Goal: Check status: Check status

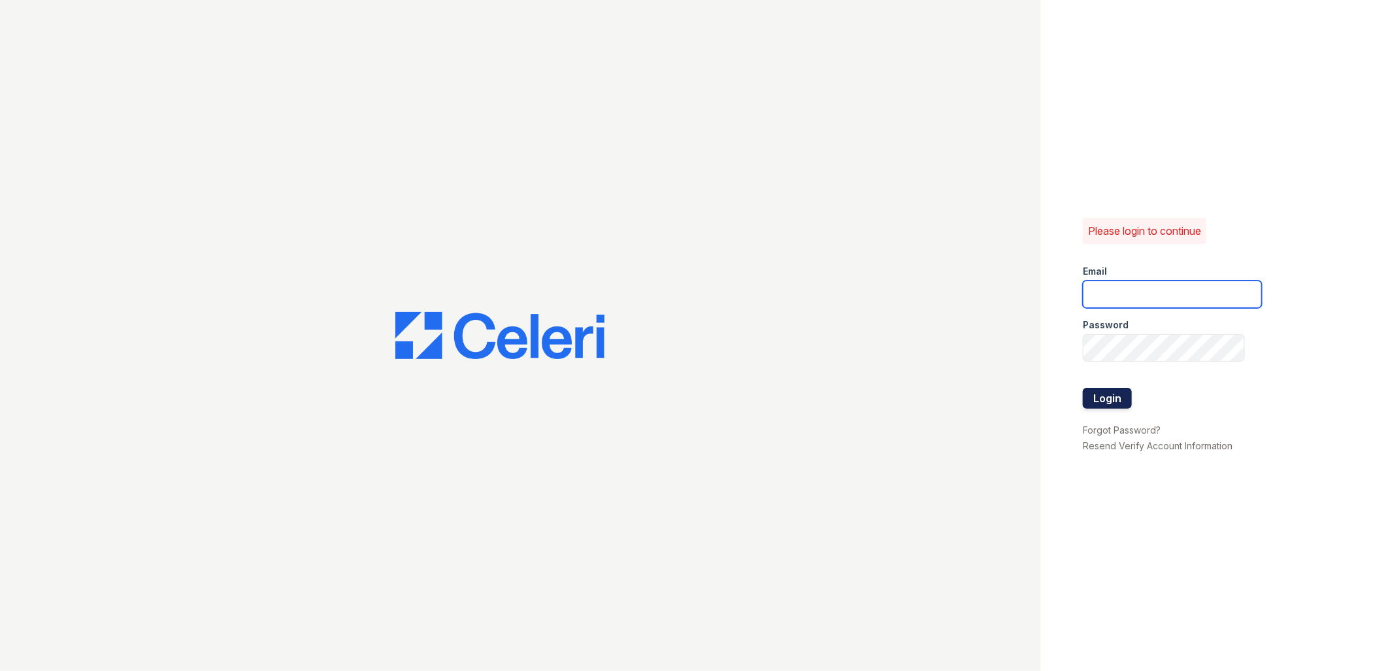
type input "adecker@trinity-pm.com"
click at [1119, 406] on button "Login" at bounding box center [1107, 398] width 49 height 21
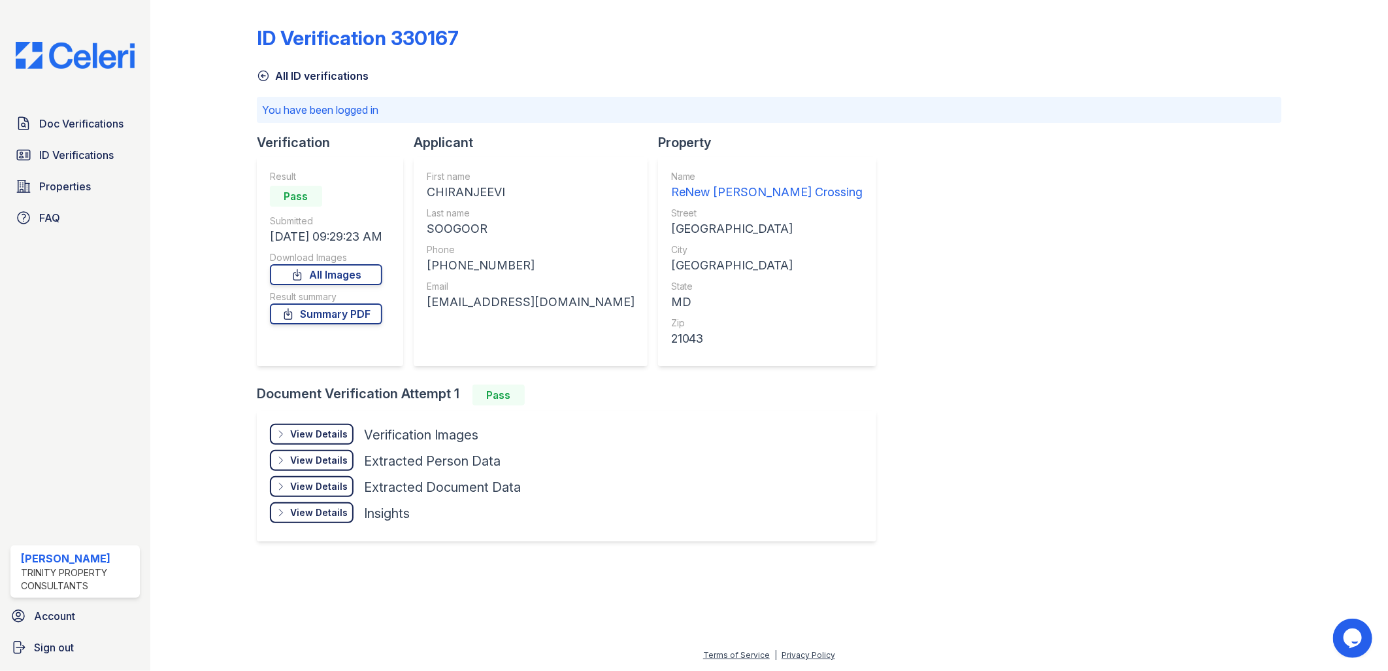
click at [304, 432] on div "View Details" at bounding box center [319, 433] width 58 height 13
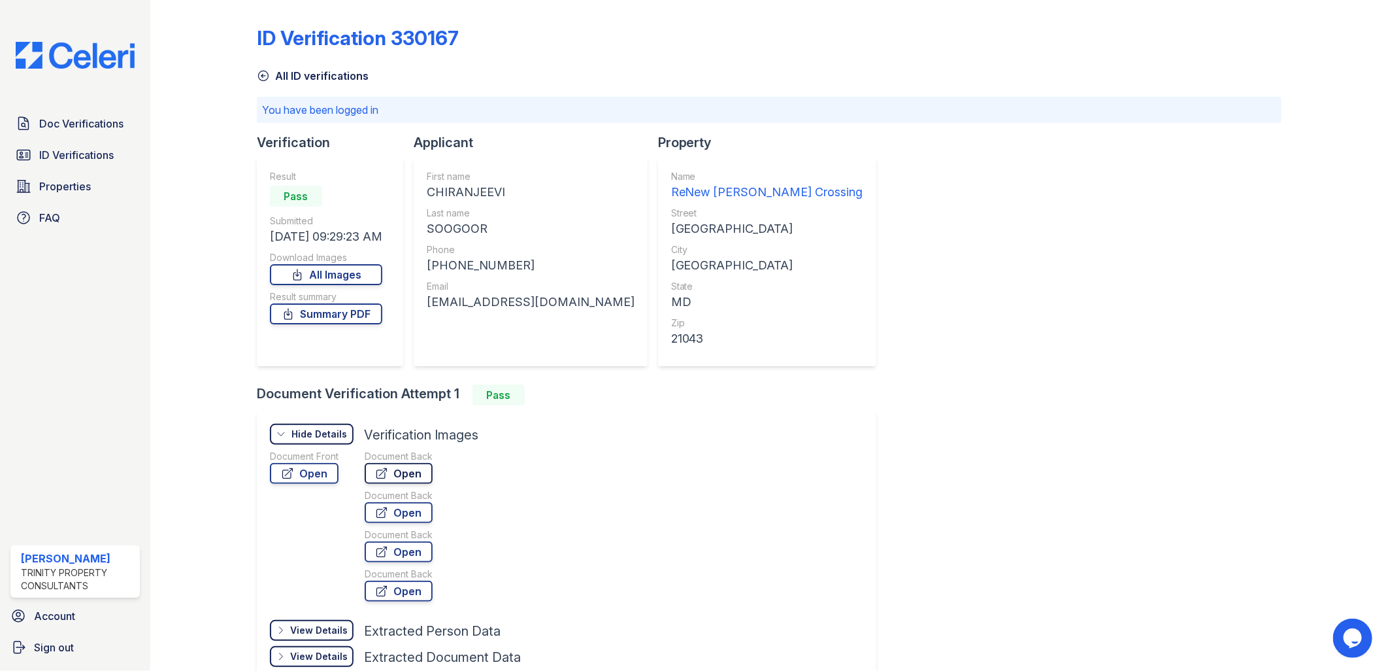
click at [408, 472] on link "Open" at bounding box center [399, 473] width 68 height 21
click at [397, 510] on link "Open" at bounding box center [399, 512] width 68 height 21
